Goal: Task Accomplishment & Management: Manage account settings

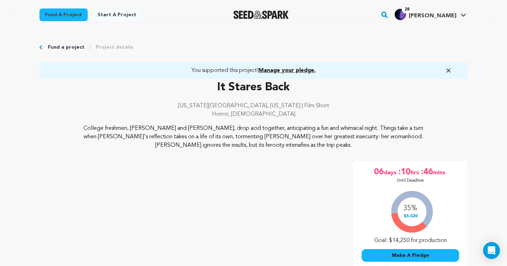
click at [286, 69] on span "Manage your pledge." at bounding box center [287, 71] width 57 height 6
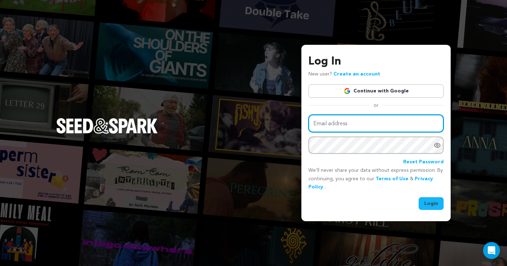
type input "annamanaefilm@gmail.com"
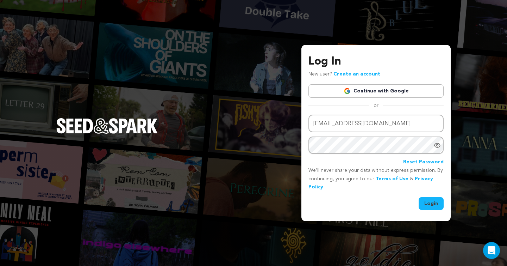
click at [430, 204] on button "Login" at bounding box center [431, 203] width 25 height 13
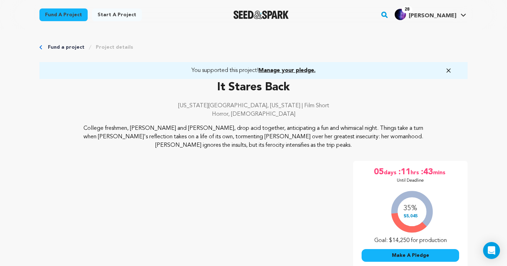
click at [284, 75] on div "You supported this project! Manage your pledge." at bounding box center [253, 70] width 428 height 17
click at [280, 64] on div "You supported this project! Manage your pledge." at bounding box center [253, 70] width 428 height 17
click at [284, 73] on span "Manage your pledge." at bounding box center [287, 71] width 57 height 6
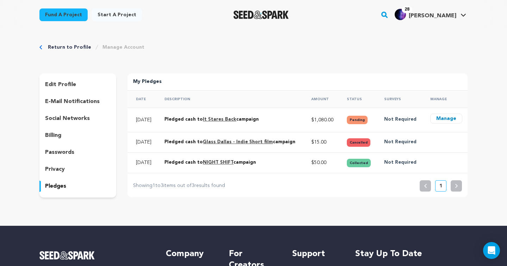
click at [447, 123] on button "Manage" at bounding box center [446, 118] width 32 height 10
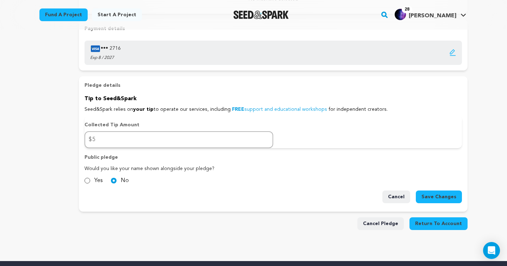
scroll to position [251, 0]
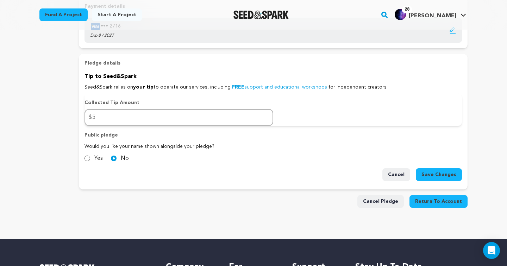
click at [392, 174] on button "Cancel" at bounding box center [397, 174] width 28 height 13
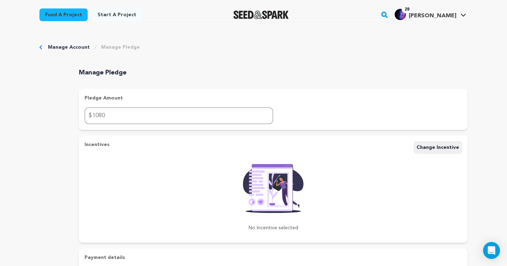
click at [84, 48] on link "Manage Account" at bounding box center [69, 47] width 42 height 7
